Goal: Browse casually: Explore the website without a specific task or goal

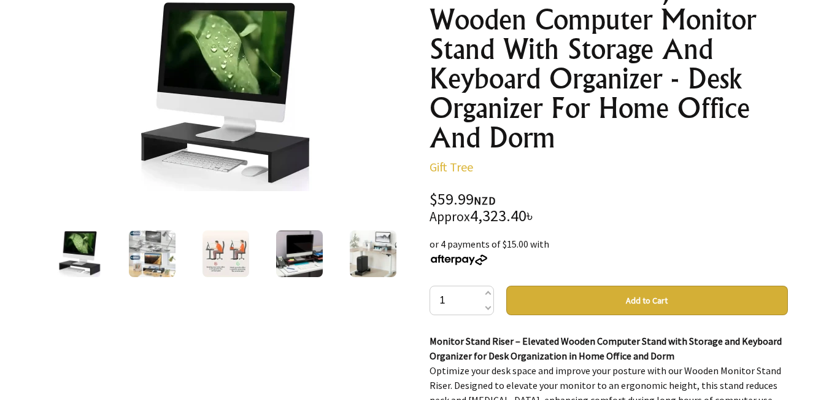
click at [85, 262] on img at bounding box center [78, 253] width 47 height 47
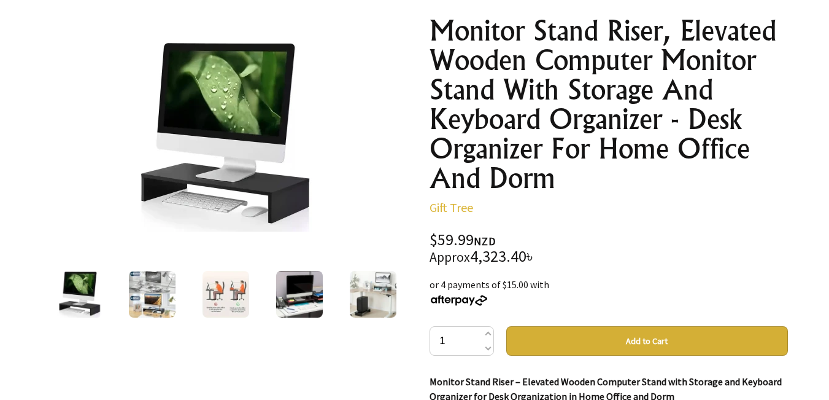
scroll to position [123, 0]
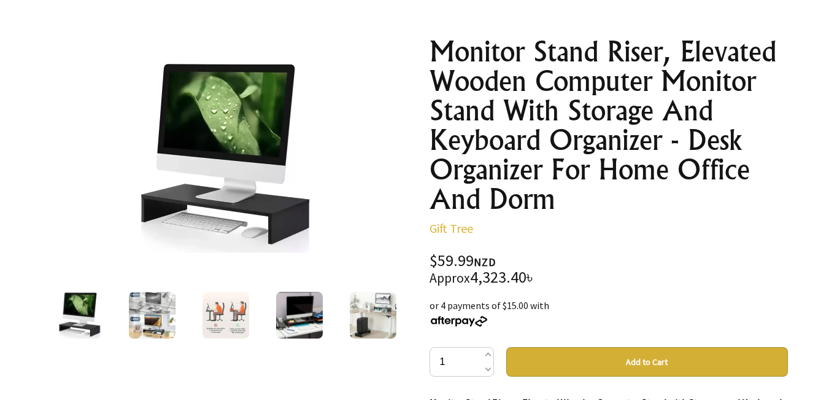
click at [158, 314] on img at bounding box center [152, 315] width 47 height 47
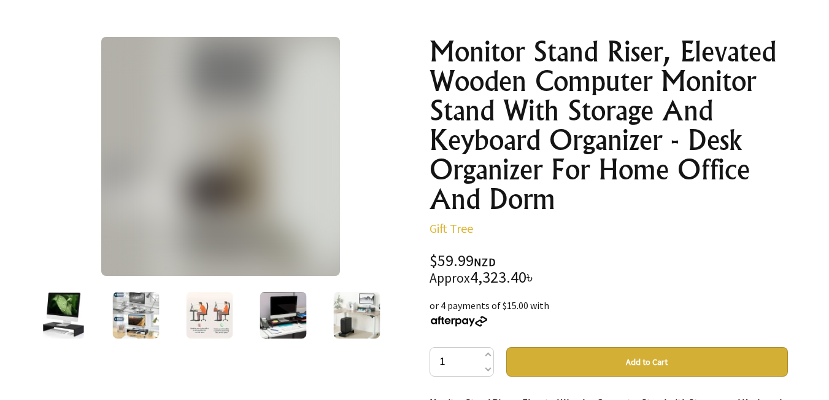
click at [254, 320] on div at bounding box center [283, 315] width 74 height 52
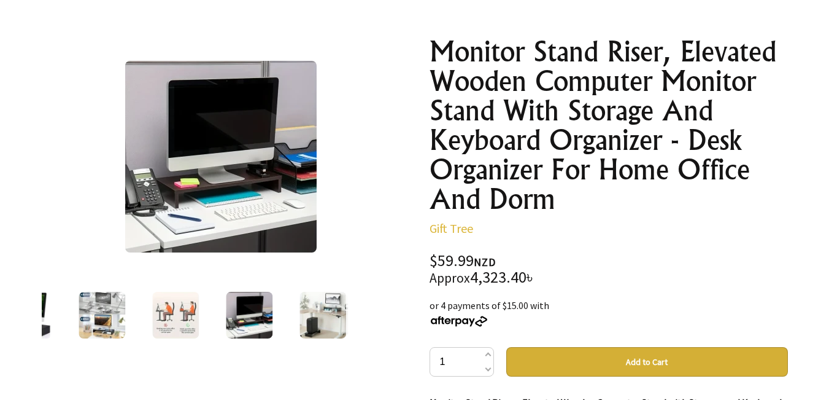
click at [316, 322] on img at bounding box center [323, 315] width 47 height 47
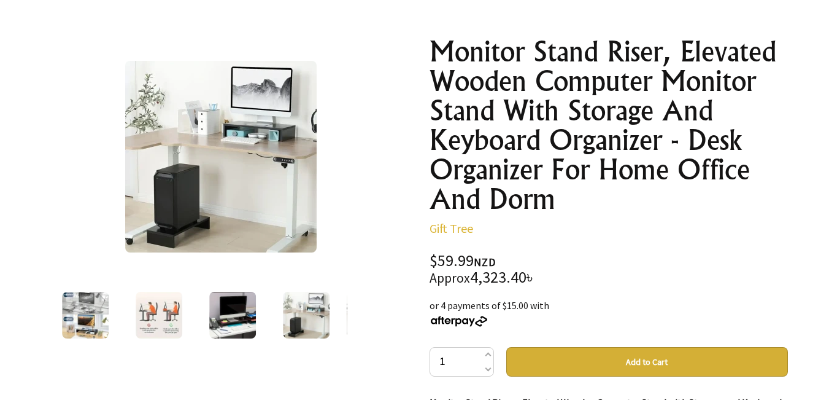
click at [227, 322] on img at bounding box center [232, 315] width 47 height 47
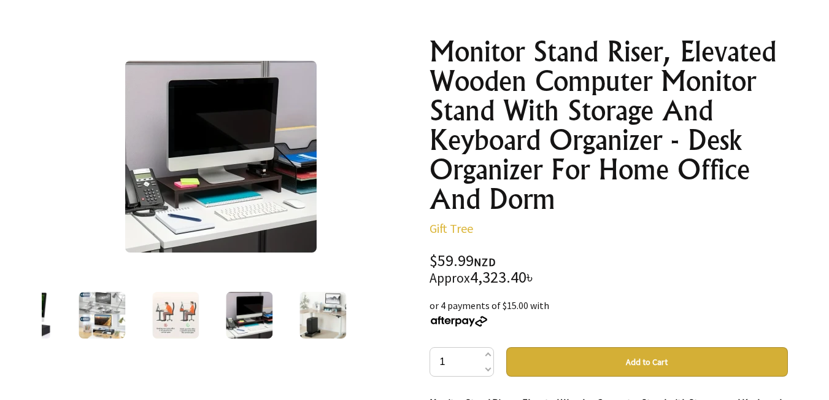
click at [250, 301] on img at bounding box center [249, 315] width 47 height 47
click at [165, 303] on img at bounding box center [175, 315] width 47 height 47
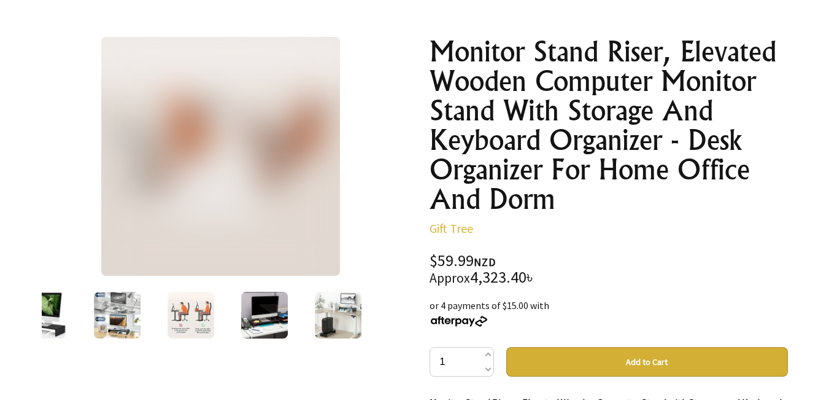
click at [119, 310] on img at bounding box center [117, 315] width 47 height 47
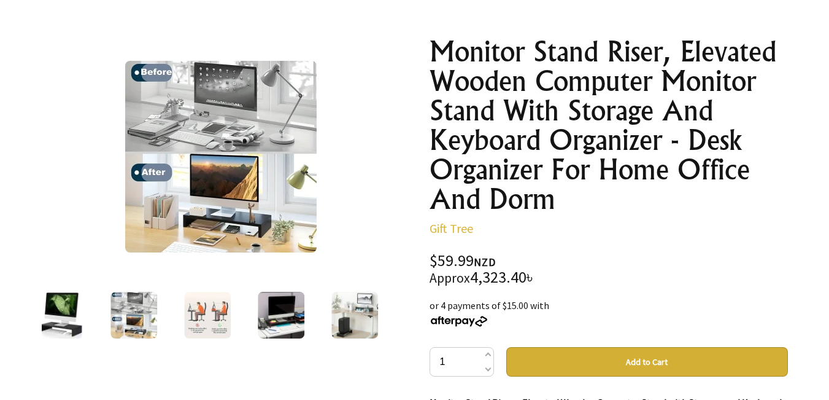
click at [68, 308] on img at bounding box center [60, 315] width 47 height 47
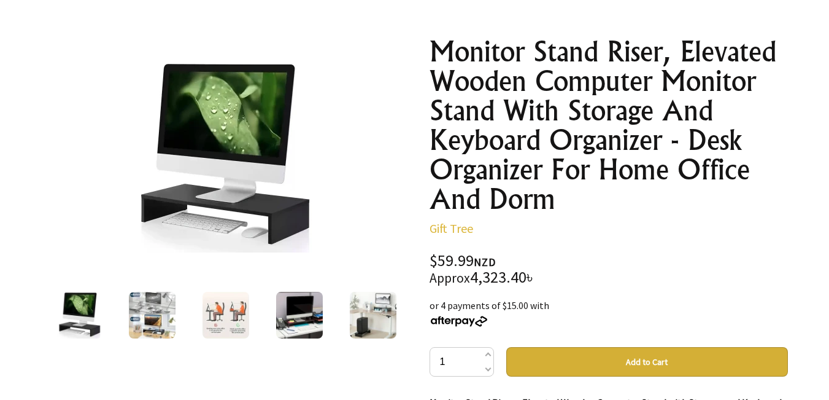
click at [381, 312] on img at bounding box center [372, 315] width 47 height 47
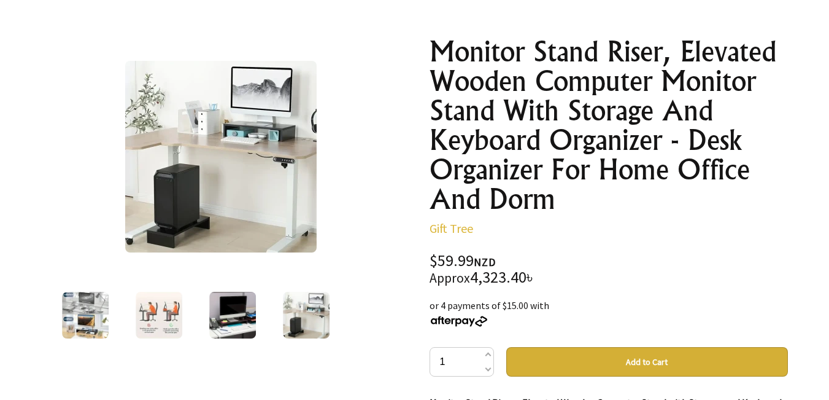
click at [339, 323] on div at bounding box center [306, 315] width 74 height 52
click at [245, 316] on img at bounding box center [232, 315] width 47 height 47
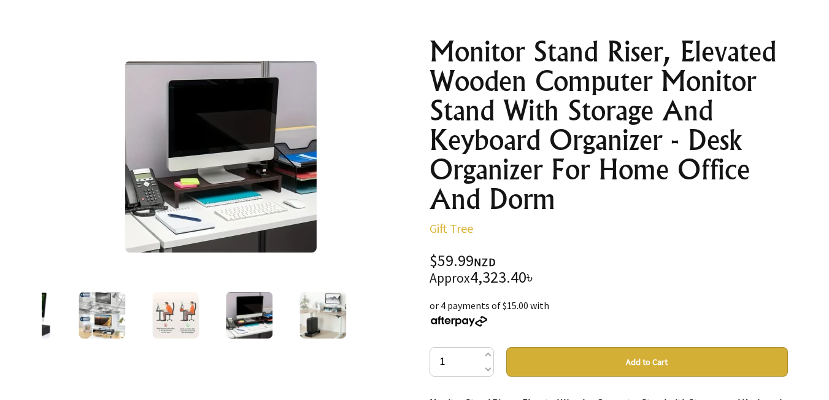
drag, startPoint x: 215, startPoint y: 117, endPoint x: 187, endPoint y: 157, distance: 48.9
click at [187, 157] on img at bounding box center [221, 157] width 192 height 192
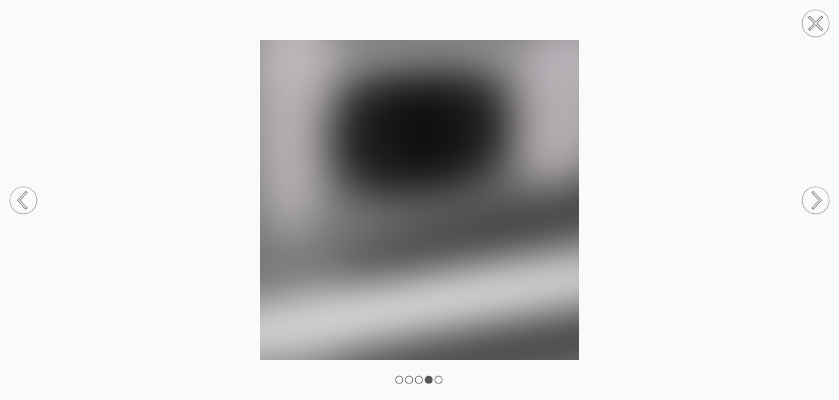
click at [187, 157] on img at bounding box center [419, 200] width 839 height 320
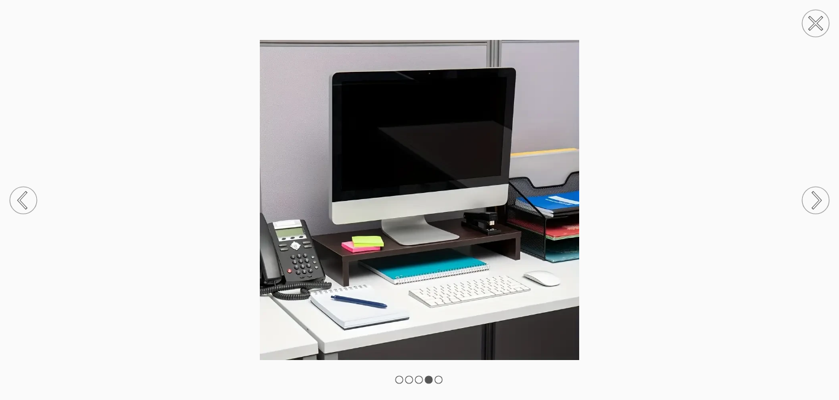
click at [819, 17] on circle at bounding box center [815, 23] width 27 height 27
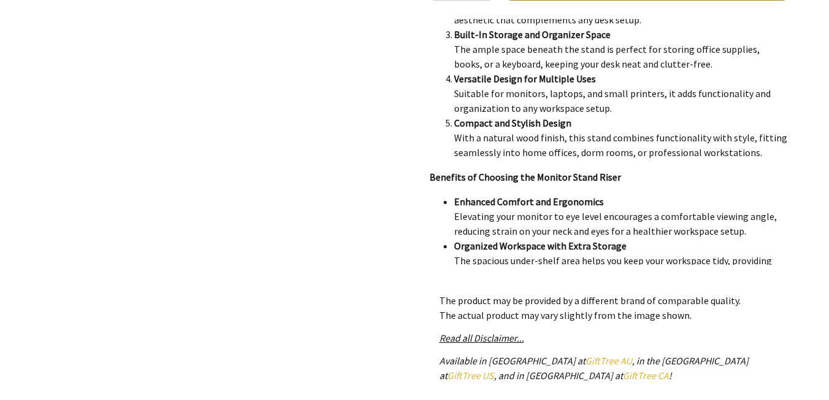
scroll to position [614, 0]
